Goal: Communication & Community: Share content

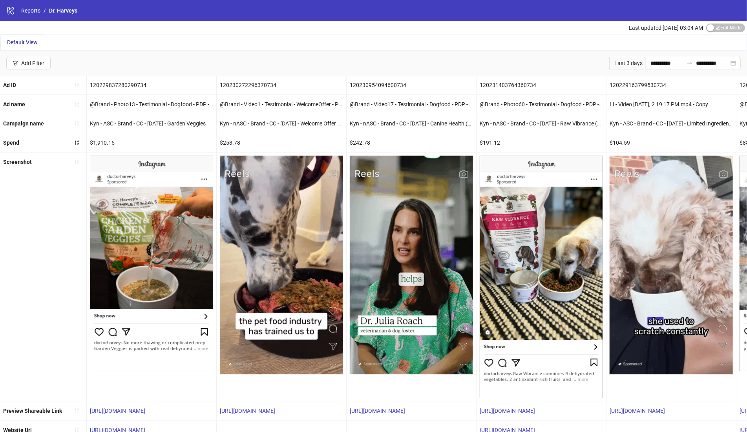
click at [218, 42] on div "Default View" at bounding box center [373, 43] width 746 height 16
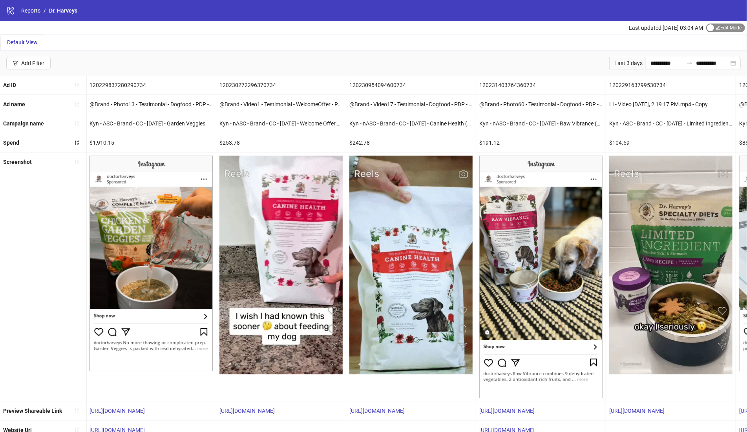
click at [719, 27] on span "Edit Mode Edit Mode" at bounding box center [725, 28] width 39 height 9
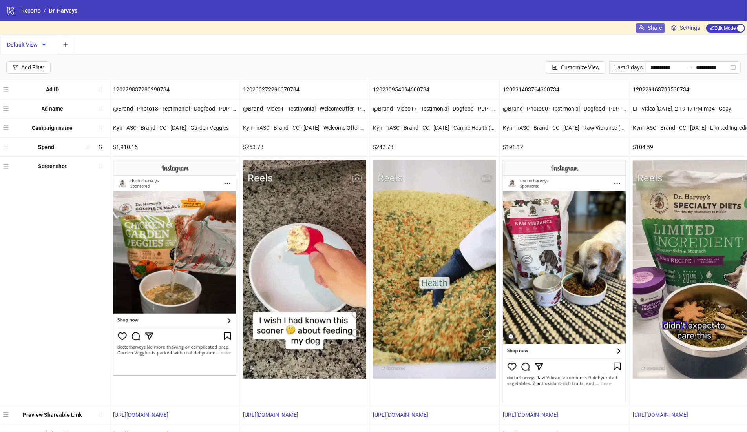
click at [652, 29] on span "Share" at bounding box center [654, 28] width 14 height 6
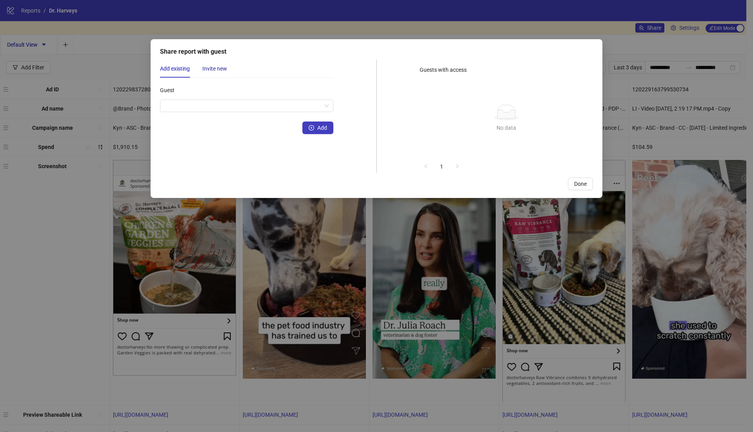
click at [215, 65] on div "Invite new" at bounding box center [214, 68] width 25 height 9
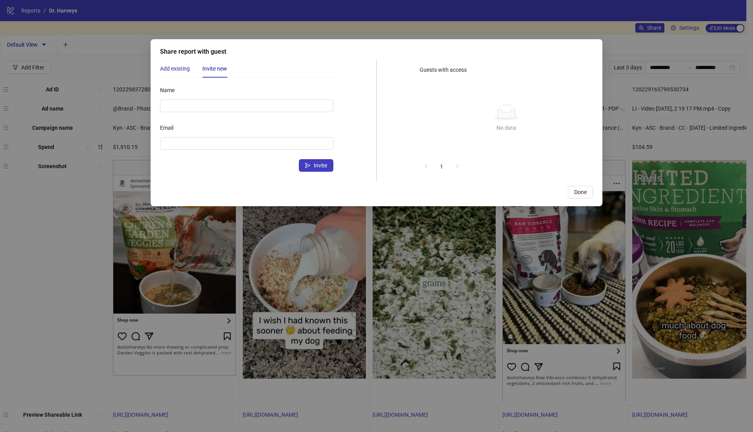
click at [184, 68] on div "Add existing" at bounding box center [175, 68] width 30 height 9
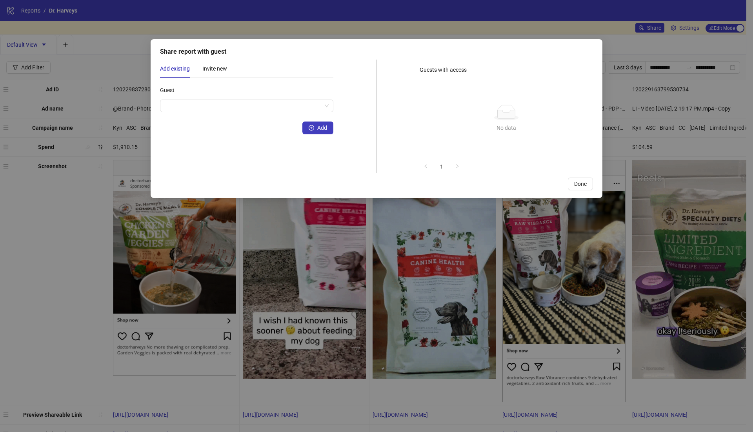
click at [333, 25] on div "Share report with guest Add existing Invite new Guest Add Name Email Invite Gue…" at bounding box center [376, 216] width 753 height 432
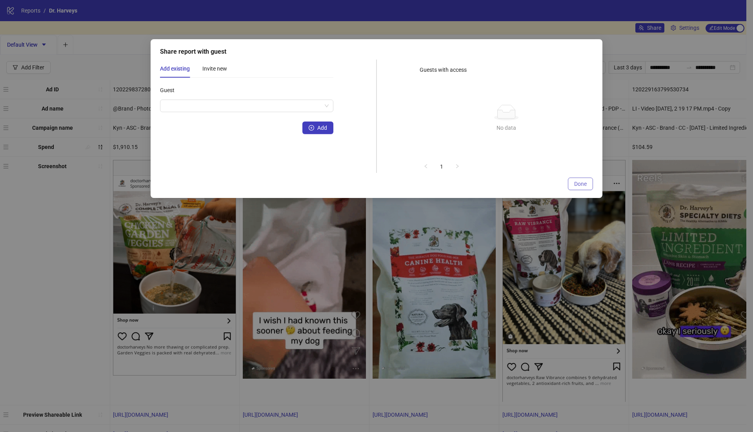
click at [587, 189] on button "Done" at bounding box center [580, 184] width 25 height 13
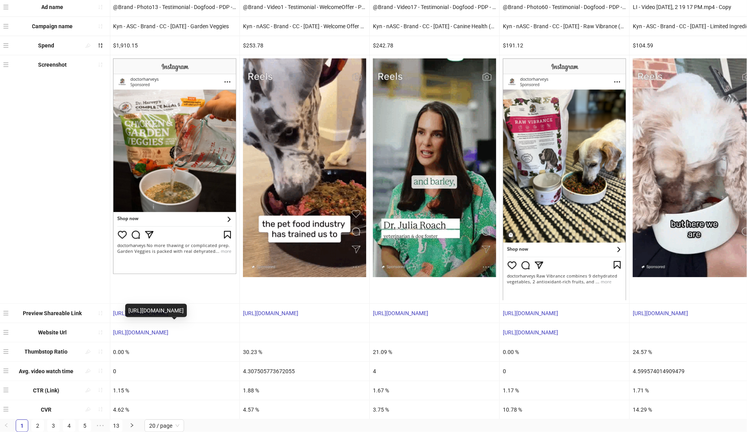
scroll to position [106, 0]
drag, startPoint x: 114, startPoint y: 346, endPoint x: 137, endPoint y: 346, distance: 22.8
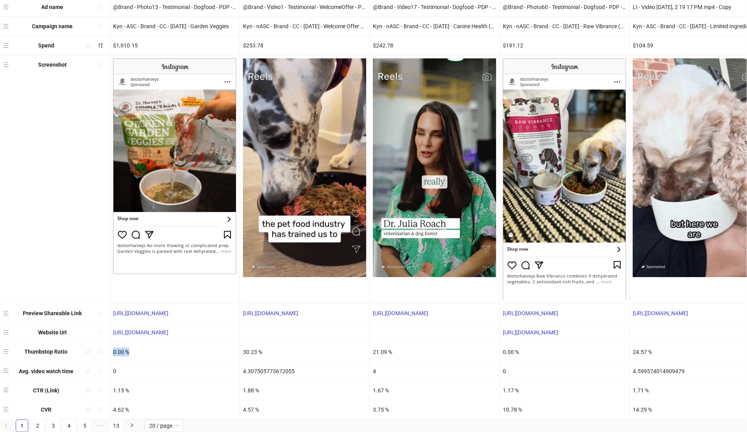
click at [135, 346] on div "0.00 %" at bounding box center [174, 351] width 129 height 19
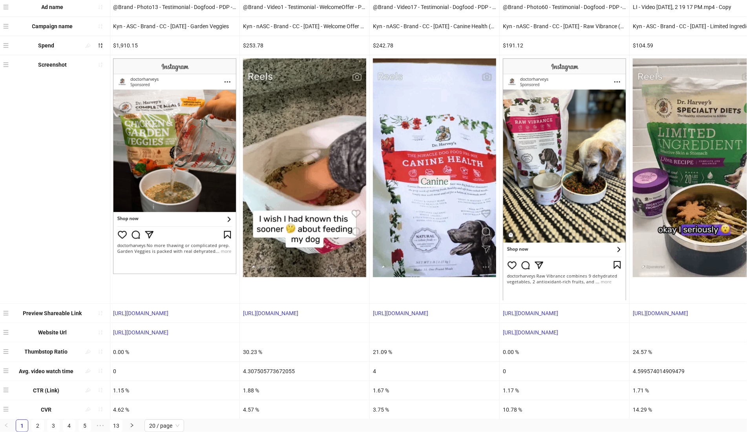
click at [247, 346] on div "30.23 %" at bounding box center [304, 351] width 129 height 19
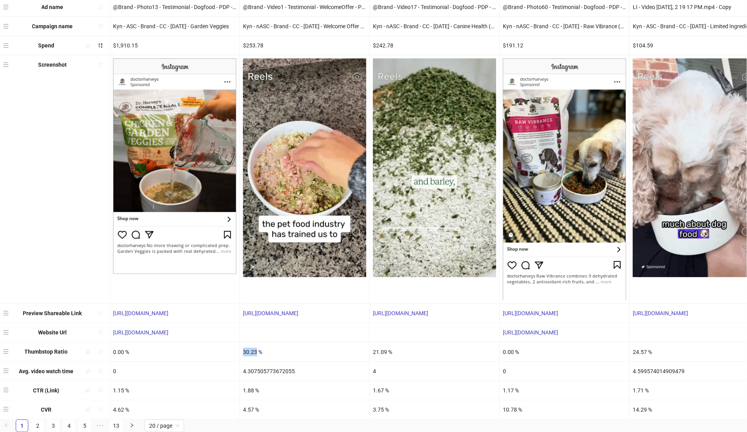
click at [247, 346] on div "30.23 %" at bounding box center [304, 351] width 129 height 19
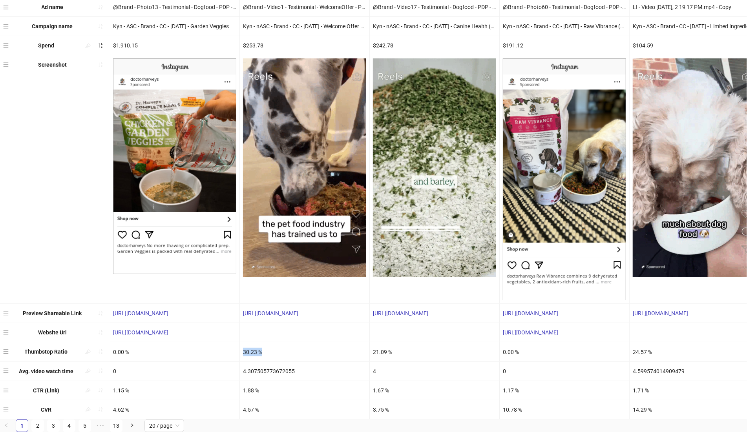
click at [247, 346] on div "30.23 %" at bounding box center [304, 351] width 129 height 19
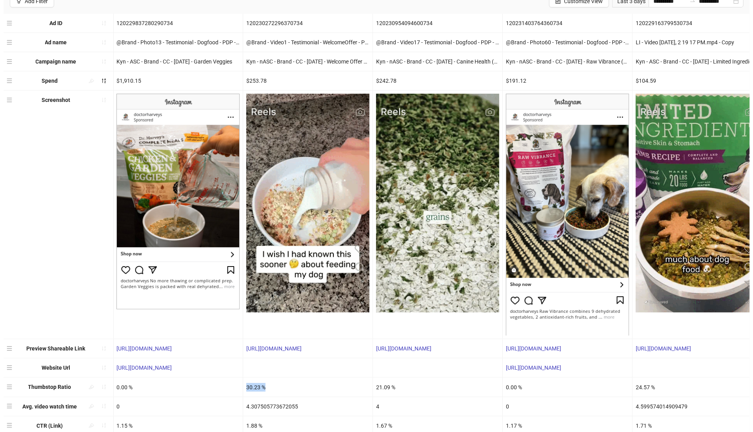
scroll to position [0, 0]
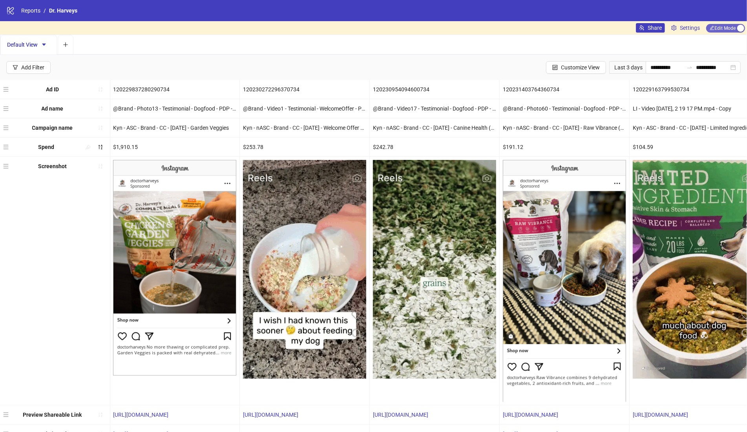
click at [731, 26] on span "Edit Mode Edit Mode" at bounding box center [725, 28] width 39 height 9
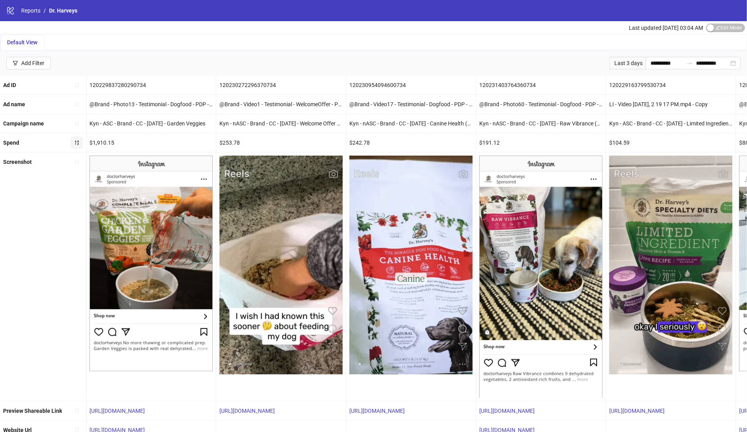
click at [76, 140] on icon "sort-descending" at bounding box center [76, 142] width 5 height 5
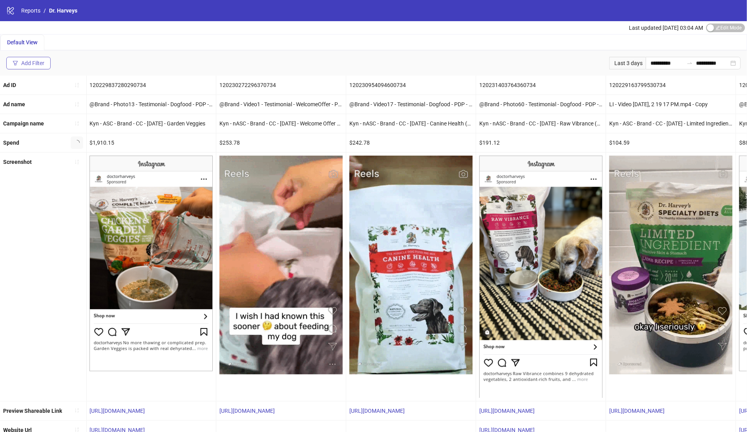
click at [26, 61] on div "Add Filter" at bounding box center [32, 63] width 23 height 6
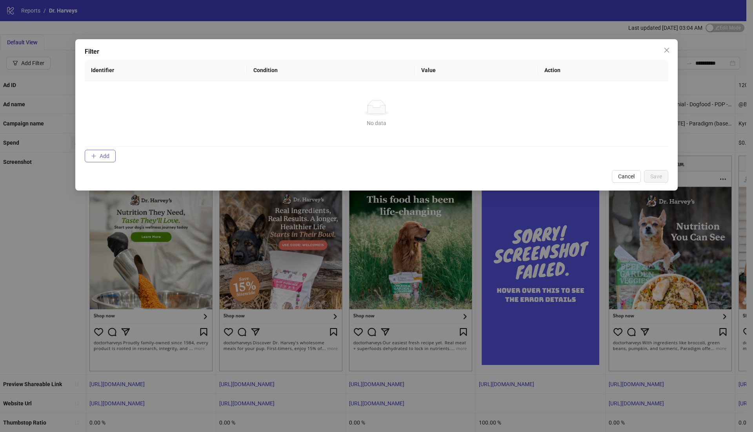
click at [97, 155] on button "Add" at bounding box center [100, 156] width 31 height 13
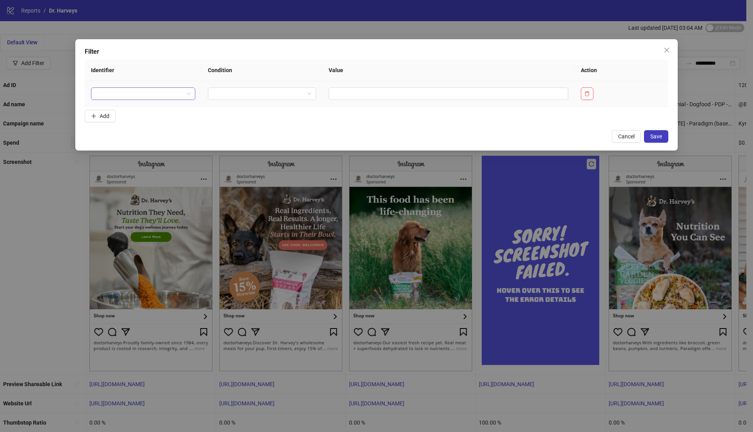
click at [157, 95] on input "search" at bounding box center [140, 94] width 88 height 12
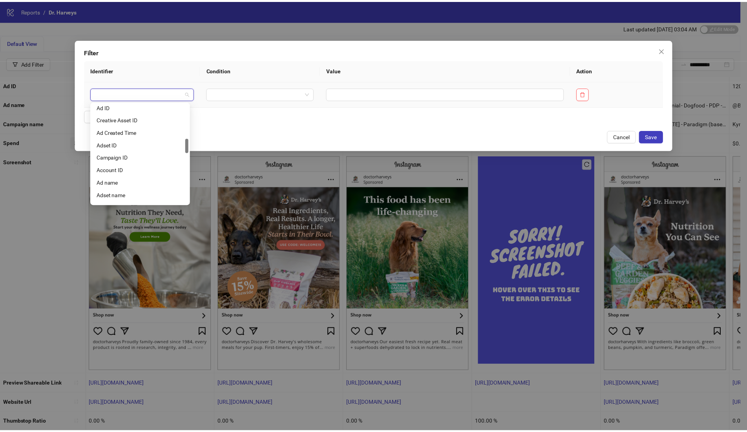
scroll to position [241, 0]
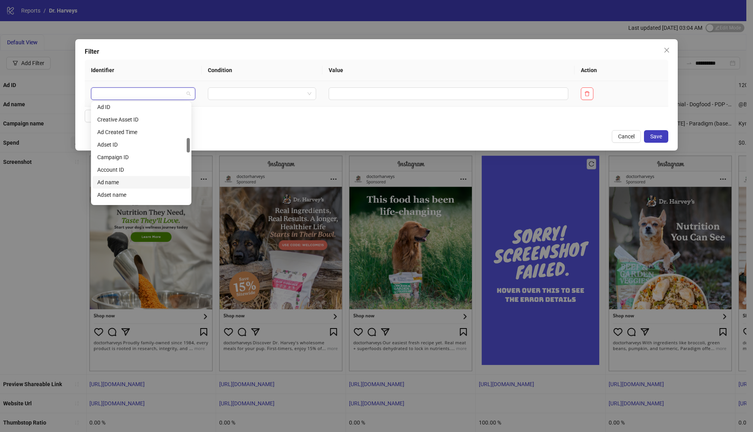
click at [113, 180] on div "Ad name" at bounding box center [141, 182] width 88 height 9
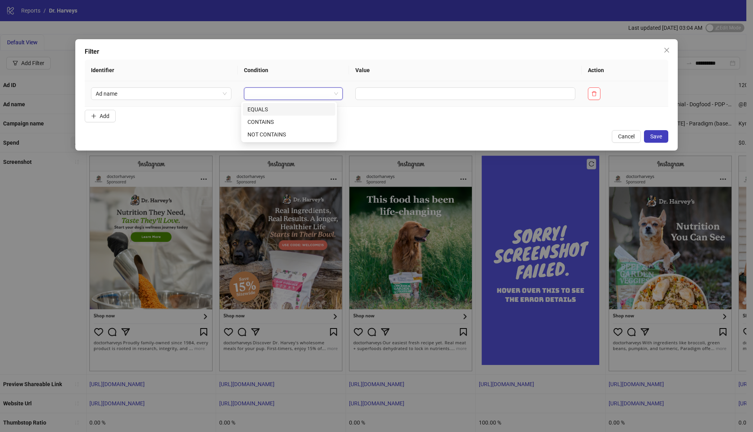
click at [264, 91] on input "search" at bounding box center [290, 94] width 82 height 12
drag, startPoint x: 270, startPoint y: 107, endPoint x: 372, endPoint y: 107, distance: 102.0
click at [270, 107] on div "EQUALS" at bounding box center [289, 109] width 83 height 9
click at [402, 92] on input "text" at bounding box center [478, 93] width 206 height 13
click at [284, 92] on span "EQUALS" at bounding box center [298, 94] width 118 height 12
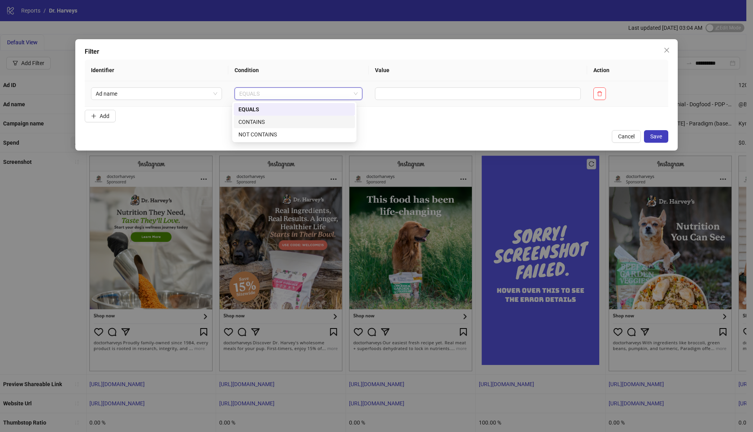
click at [272, 122] on div "CONTAINS" at bounding box center [295, 122] width 112 height 9
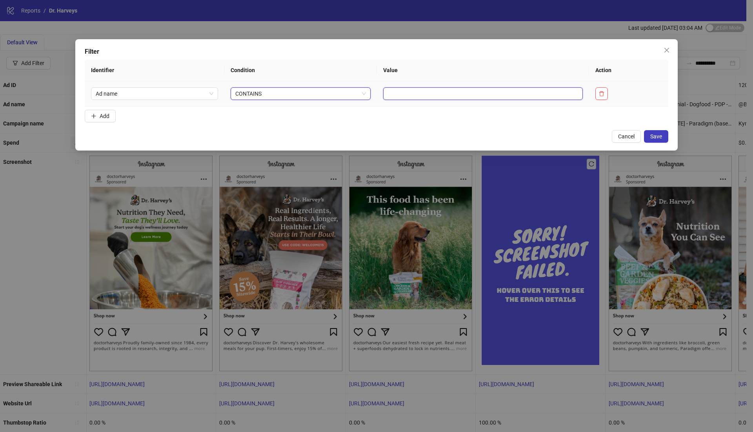
click at [395, 90] on input "text" at bounding box center [483, 93] width 200 height 13
click at [666, 51] on icon "close" at bounding box center [667, 50] width 5 height 5
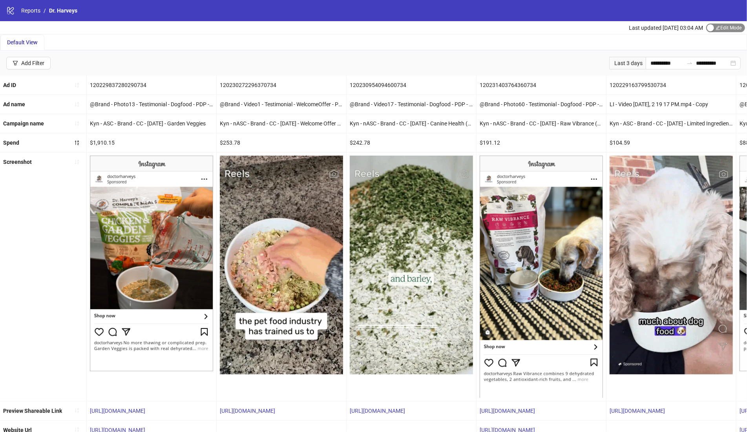
click at [717, 27] on span "Edit Mode Edit Mode" at bounding box center [725, 28] width 39 height 9
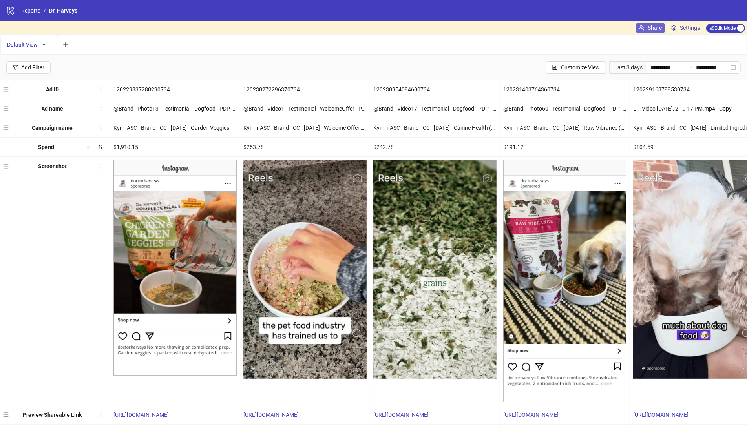
click at [653, 29] on span "Share" at bounding box center [654, 28] width 14 height 6
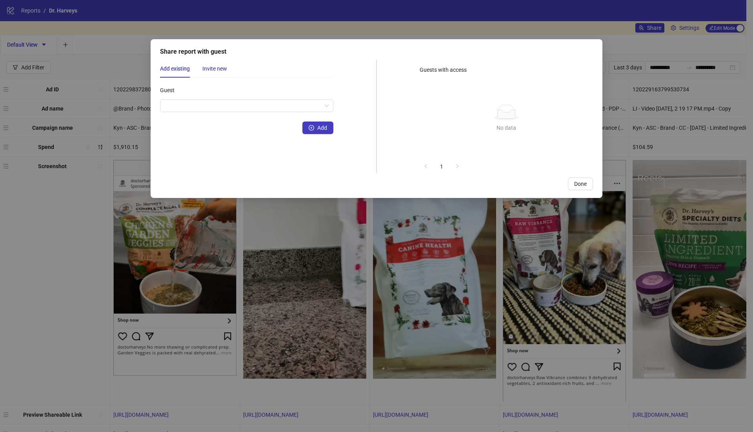
click at [218, 70] on div "Invite new" at bounding box center [214, 68] width 25 height 9
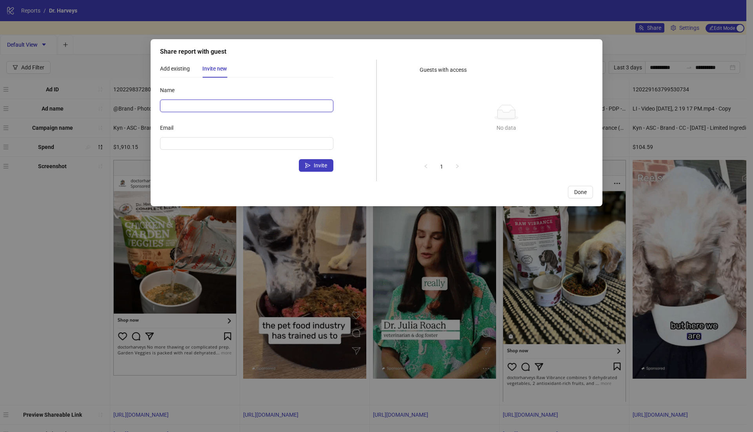
click at [209, 106] on input "Name" at bounding box center [246, 106] width 173 height 13
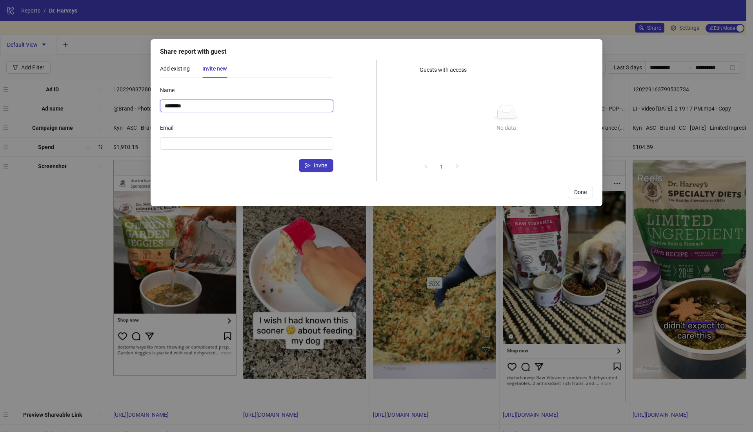
paste input "**********"
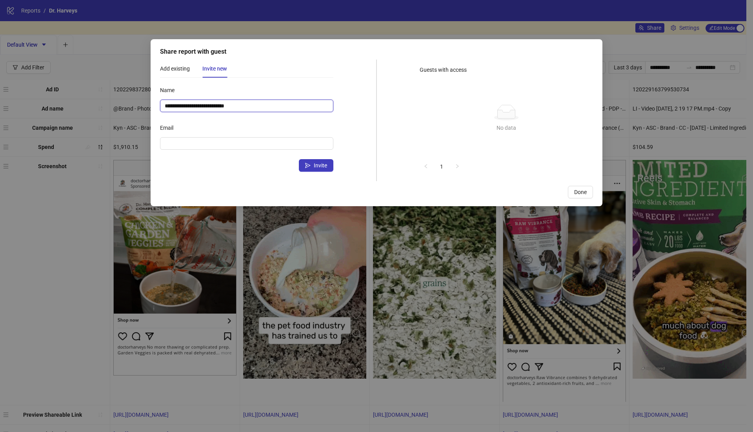
type input "********"
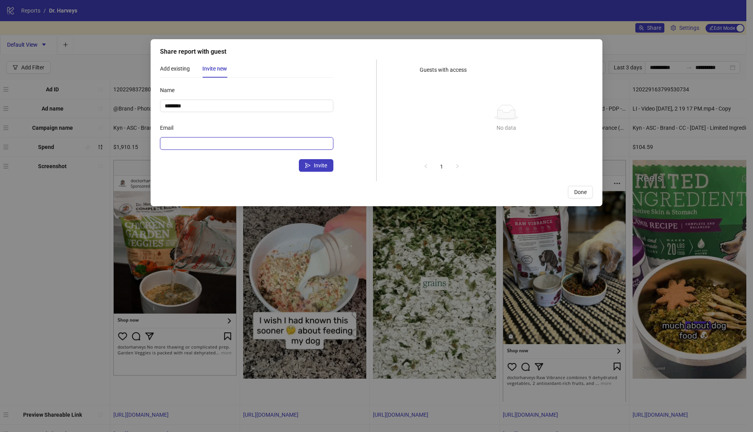
click at [239, 146] on input "Email" at bounding box center [246, 143] width 162 height 9
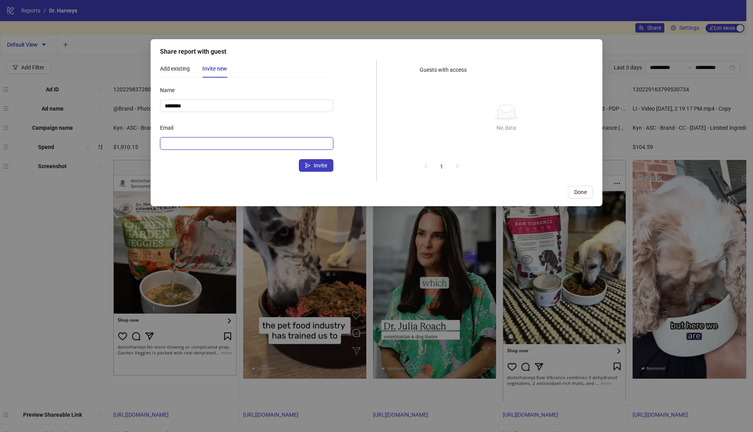
paste input "**********"
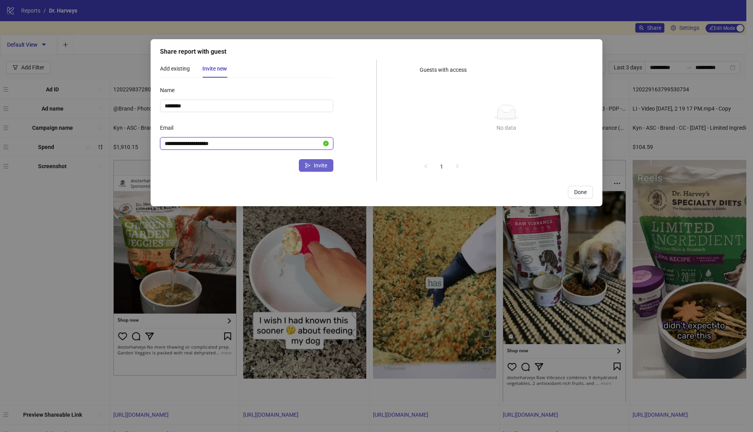
type input "**********"
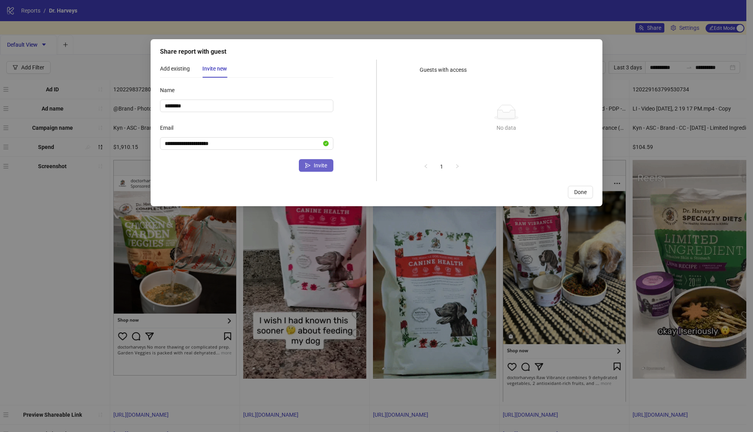
click at [313, 168] on button "Invite" at bounding box center [316, 165] width 35 height 13
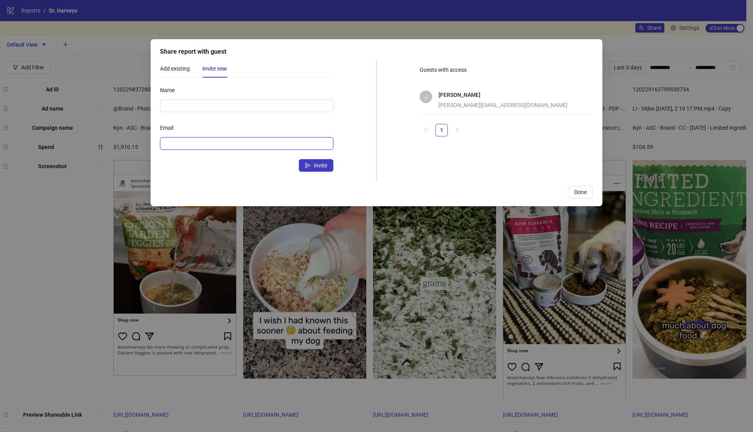
click at [211, 142] on input "Email" at bounding box center [246, 143] width 162 height 9
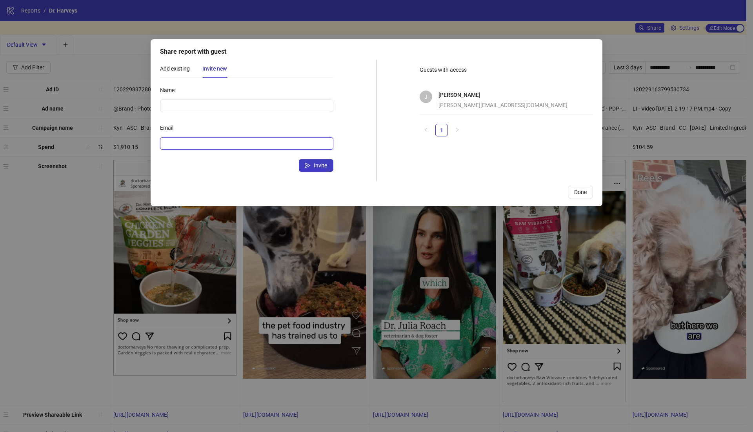
paste input "**********"
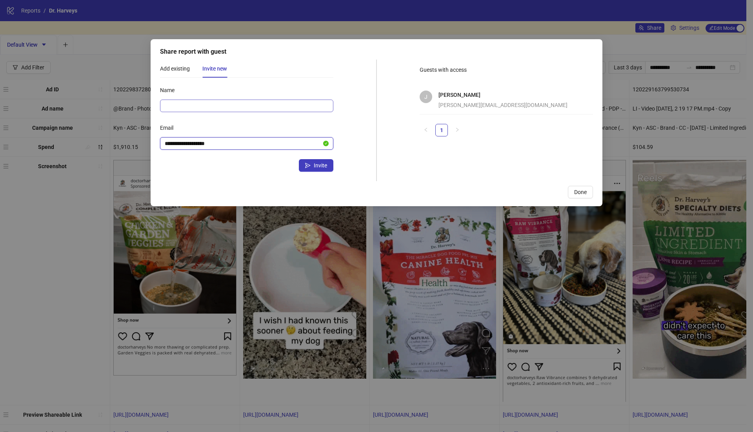
type input "**********"
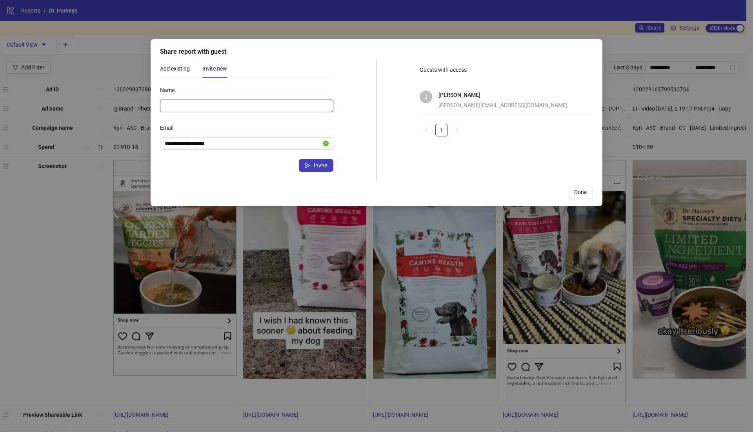
click at [225, 105] on input "Name" at bounding box center [246, 106] width 173 height 13
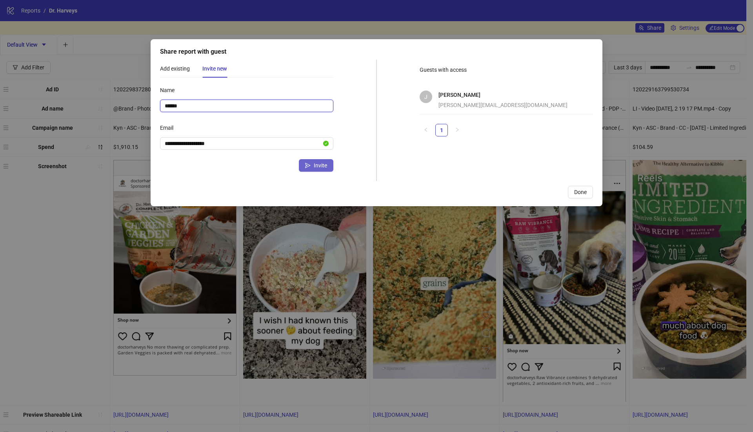
type input "******"
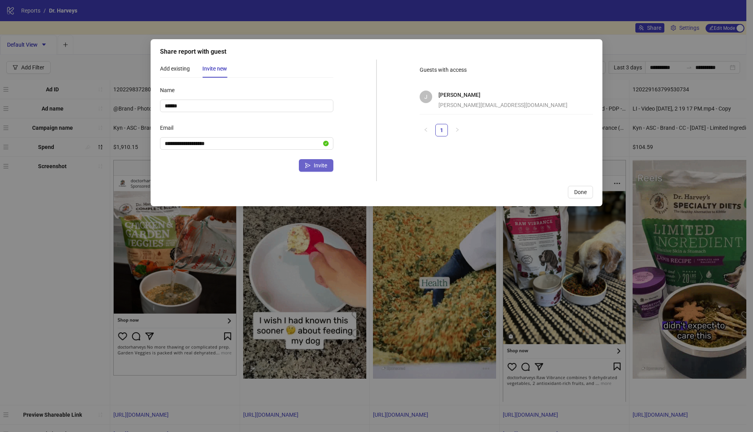
click at [316, 168] on span "Invite" at bounding box center [320, 165] width 13 height 6
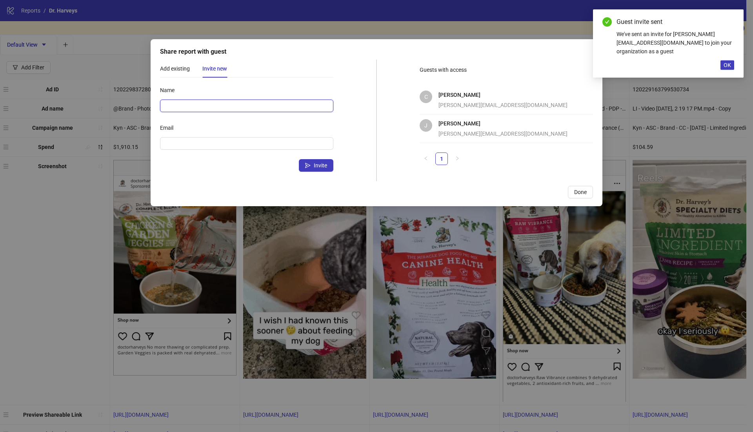
click at [210, 110] on input "Name" at bounding box center [246, 106] width 173 height 13
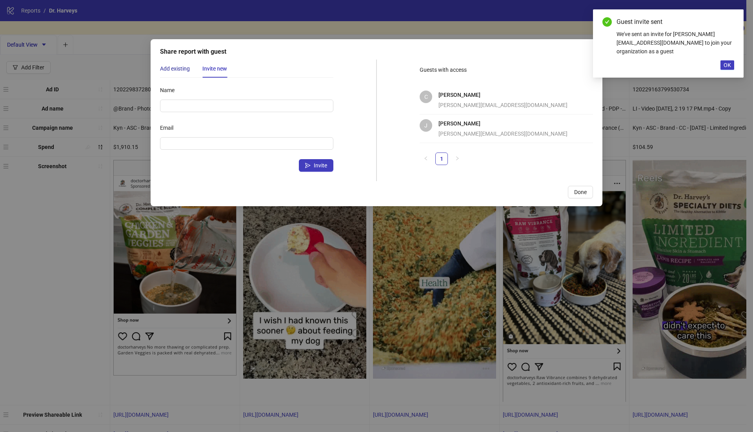
click at [175, 72] on div "Add existing" at bounding box center [175, 68] width 30 height 9
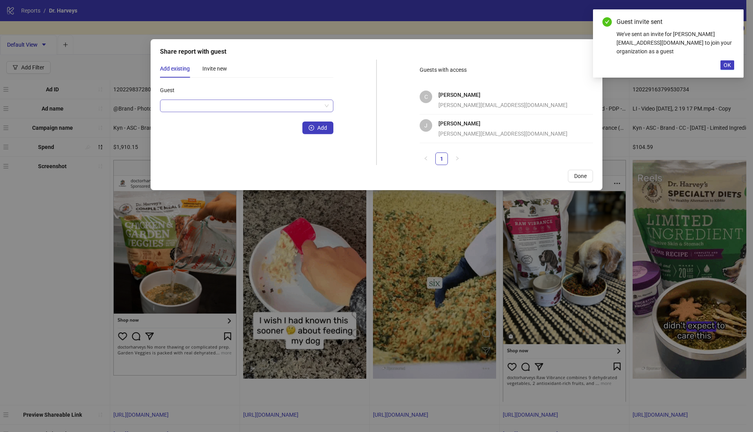
click at [180, 107] on input "Guest" at bounding box center [243, 106] width 157 height 12
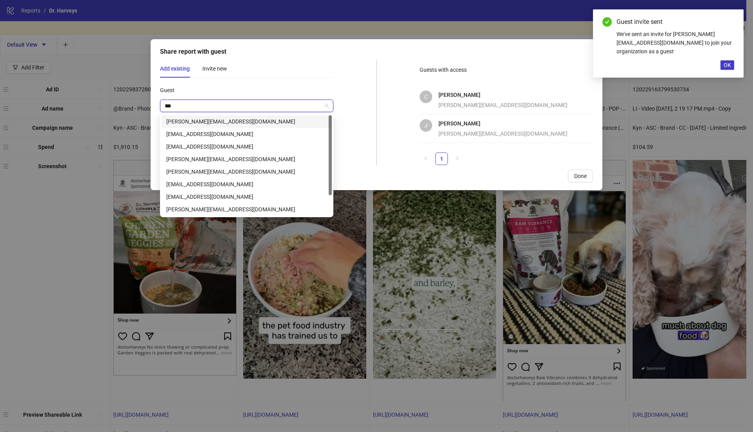
type input "****"
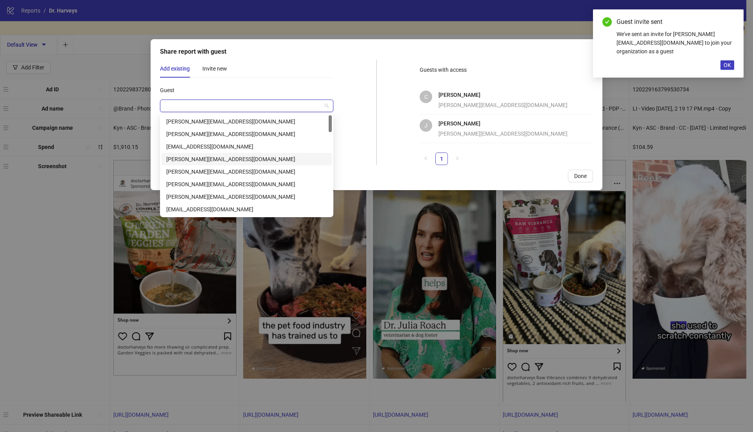
click at [356, 149] on div "Add existing Invite new Guest Add Name Email Invite Guests with access C Corina…" at bounding box center [376, 113] width 433 height 106
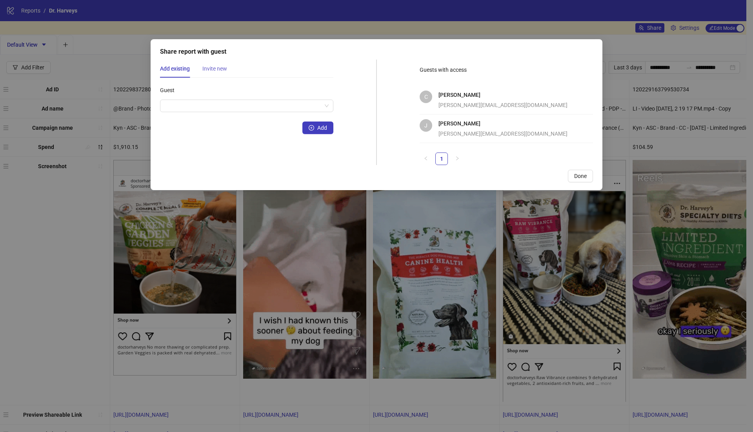
click at [215, 74] on div "Invite new" at bounding box center [214, 69] width 25 height 18
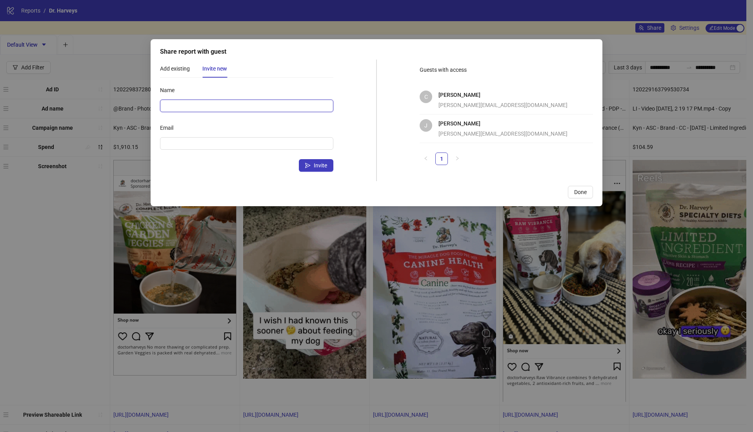
click at [206, 101] on input "Name" at bounding box center [246, 106] width 173 height 13
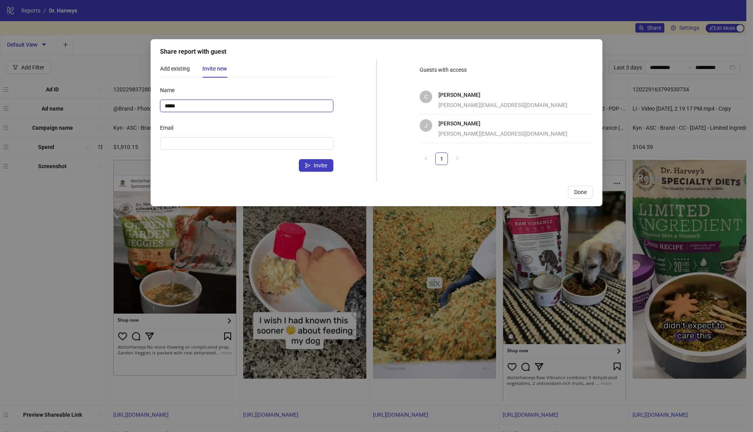
type input "*****"
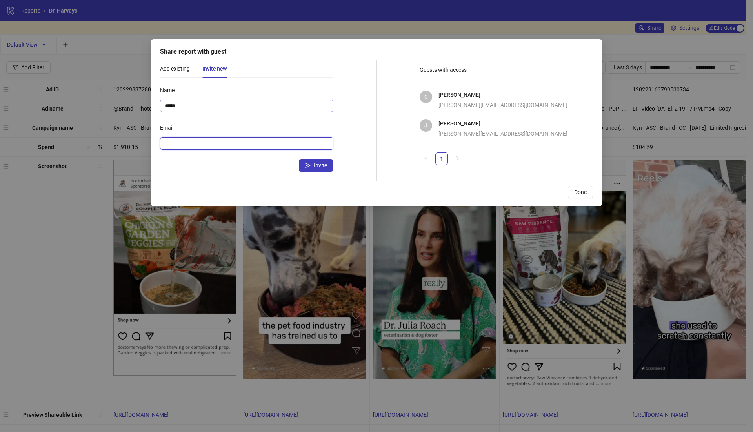
paste input "**********"
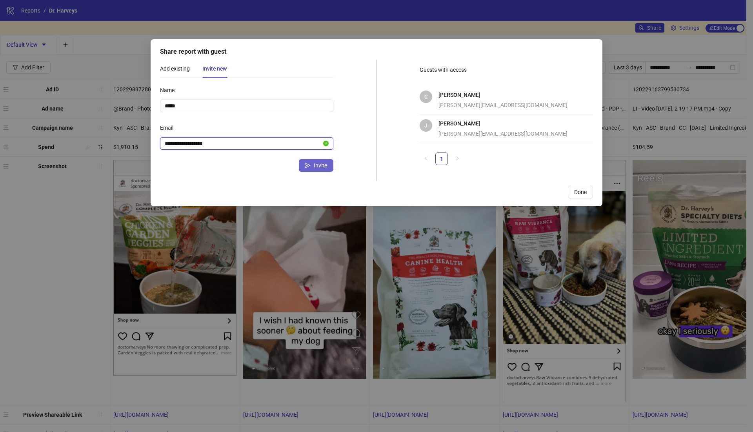
type input "**********"
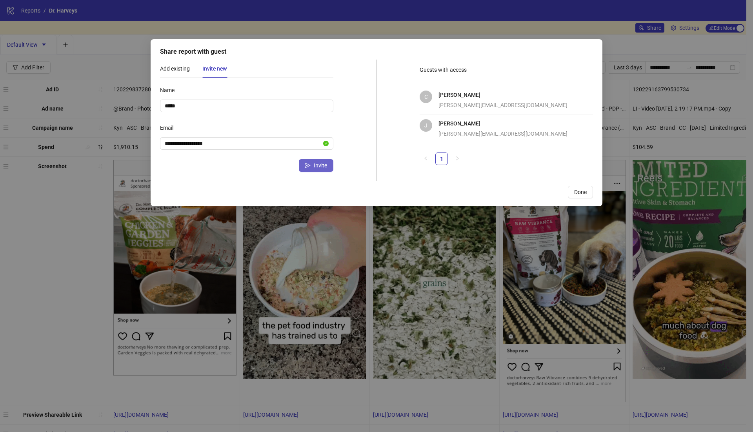
click at [306, 168] on span "submit" at bounding box center [307, 165] width 5 height 6
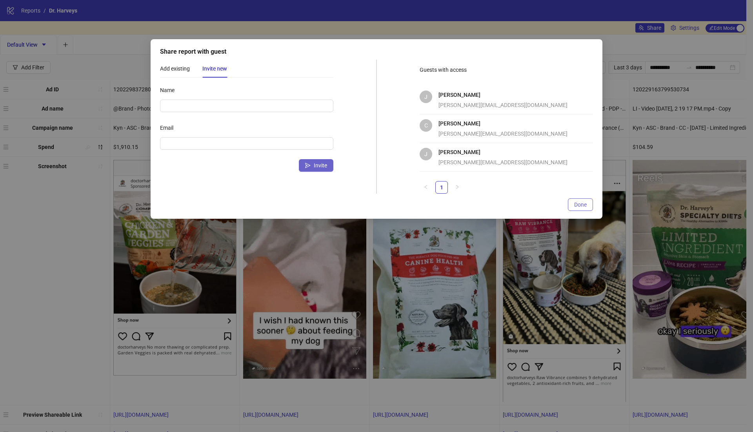
click at [587, 206] on button "Done" at bounding box center [580, 205] width 25 height 13
